Goal: Connect with others: Connect with others

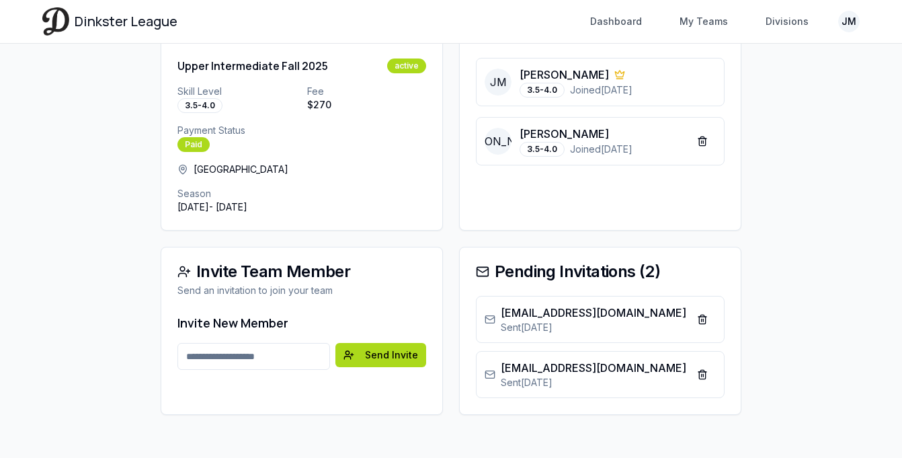
drag, startPoint x: 286, startPoint y: 360, endPoint x: 294, endPoint y: 340, distance: 21.1
click at [286, 357] on input "Email address" at bounding box center [253, 356] width 153 height 27
type input "**********"
click at [374, 358] on button "Send Invite" at bounding box center [380, 355] width 91 height 24
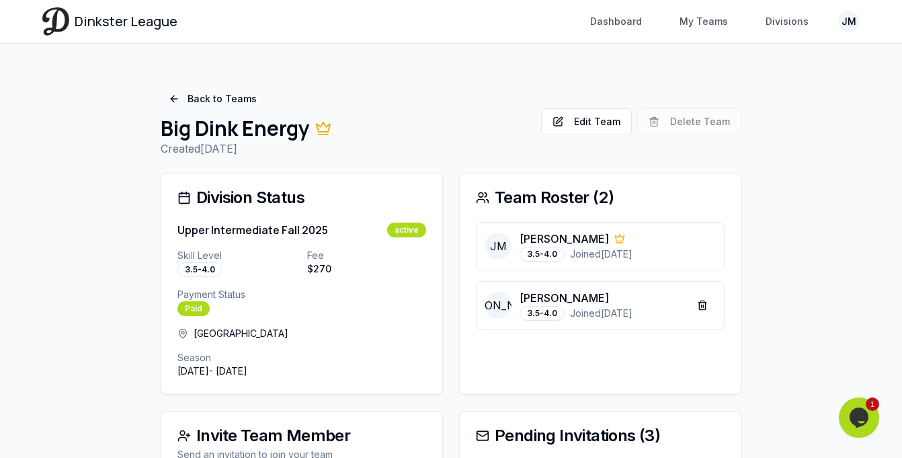
click at [860, 423] on icon "Chat widget" at bounding box center [858, 417] width 19 height 20
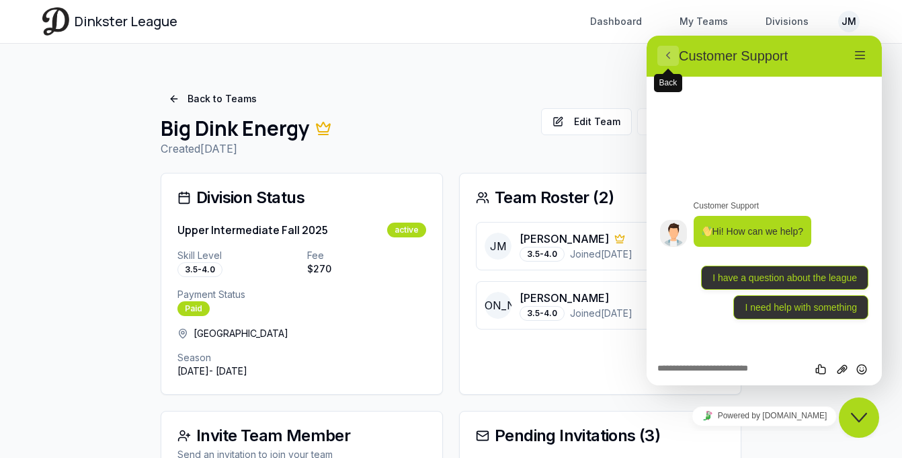
click at [677, 57] on button "Back" at bounding box center [668, 56] width 22 height 20
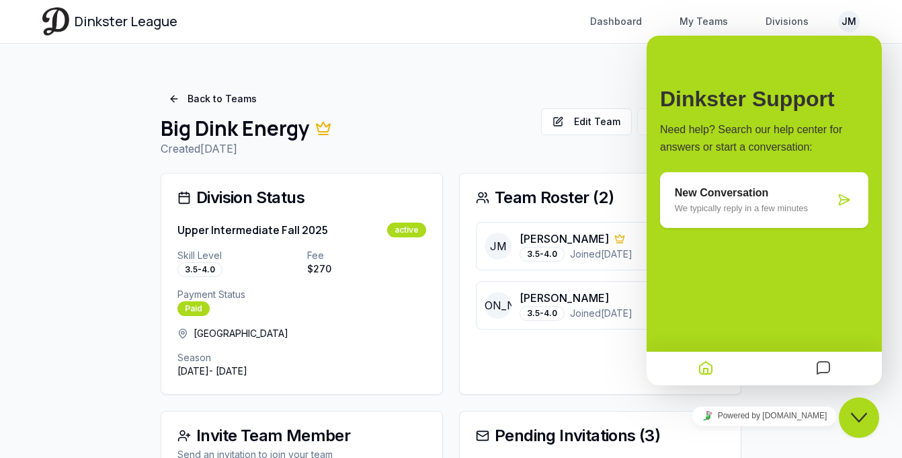
click at [604, 58] on main "Back to Teams Big Dink Energy Created 9/3/2025 Edit Team Delete Team Edit Team …" at bounding box center [451, 360] width 860 height 633
